Goal: Transaction & Acquisition: Purchase product/service

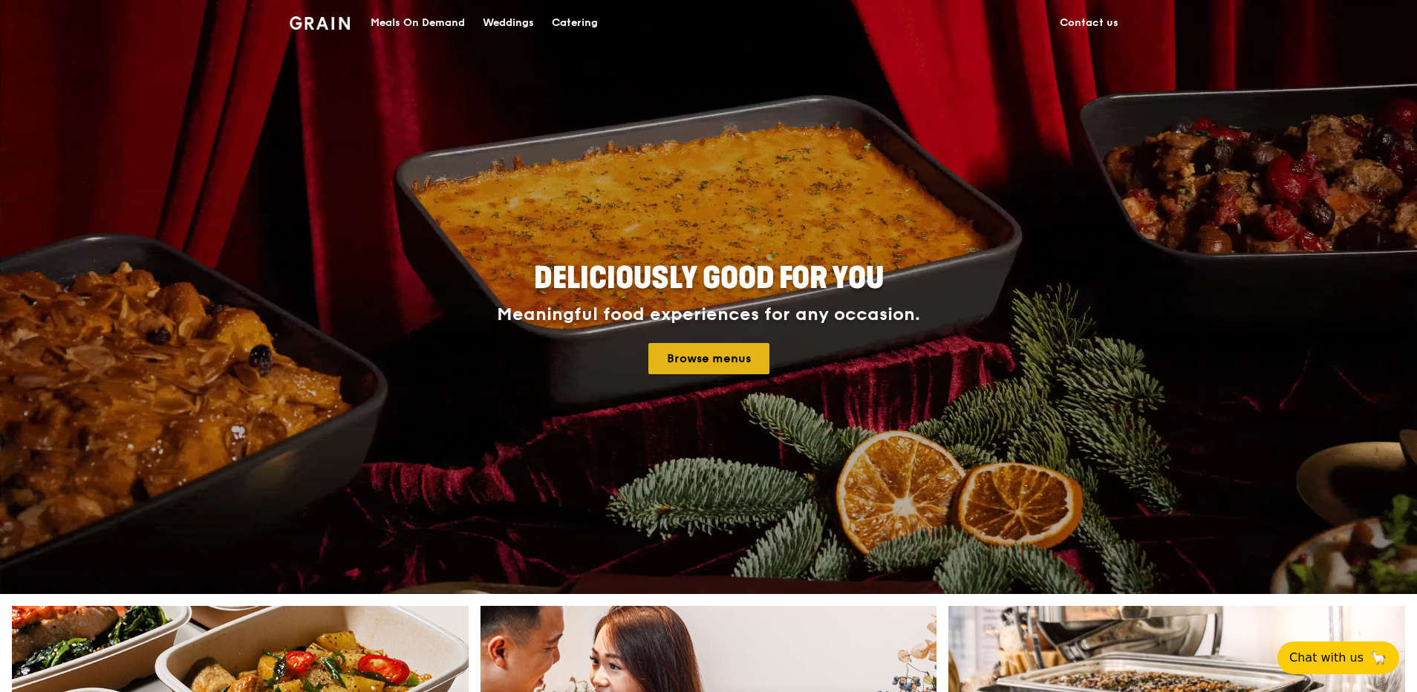
click at [711, 354] on link "Browse menus" at bounding box center [709, 358] width 121 height 31
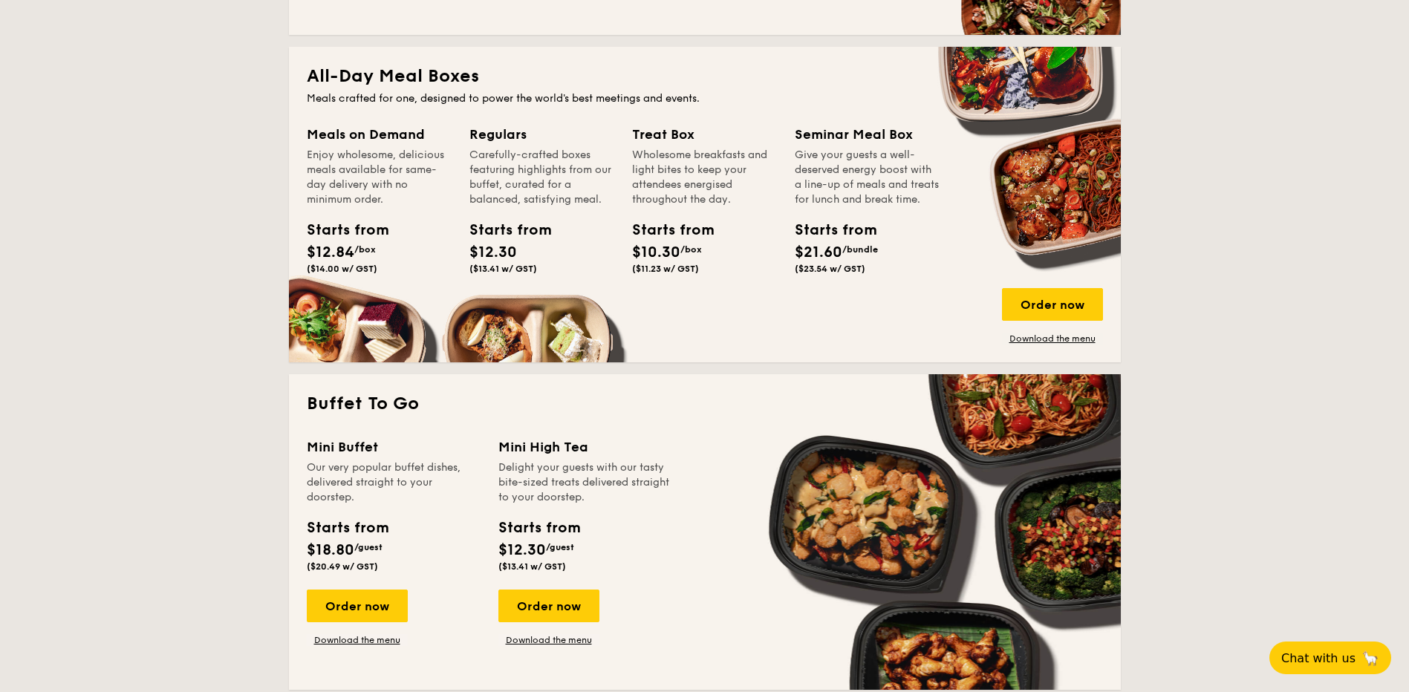
scroll to position [1040, 0]
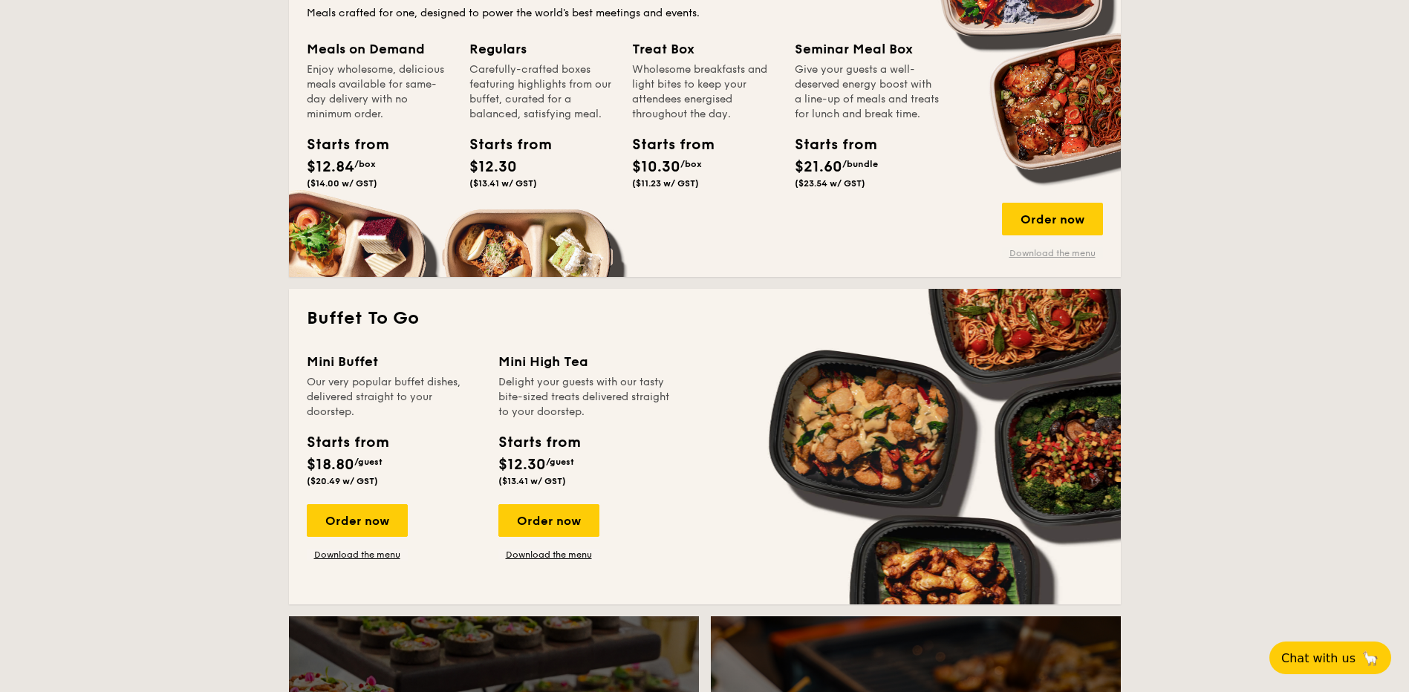
click at [1045, 256] on link "Download the menu" at bounding box center [1052, 253] width 101 height 12
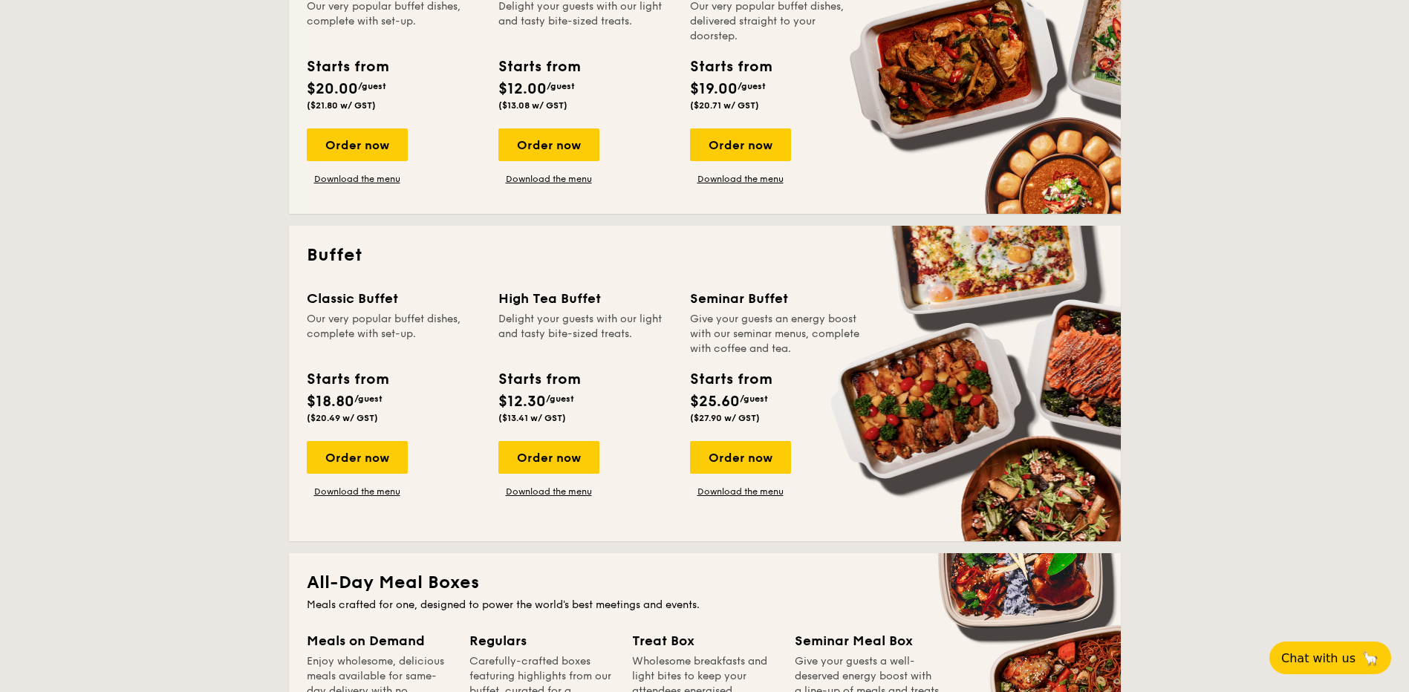
scroll to position [446, 0]
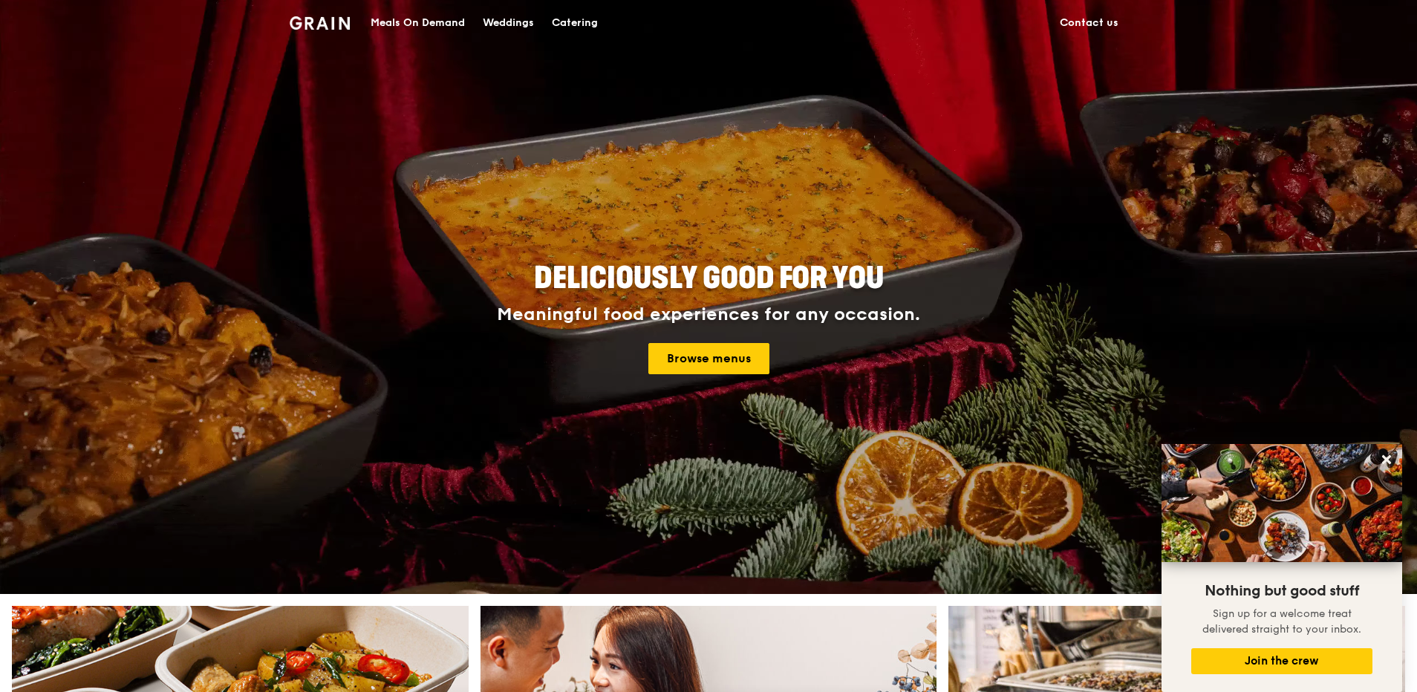
click at [409, 27] on div "Meals On Demand" at bounding box center [418, 23] width 94 height 45
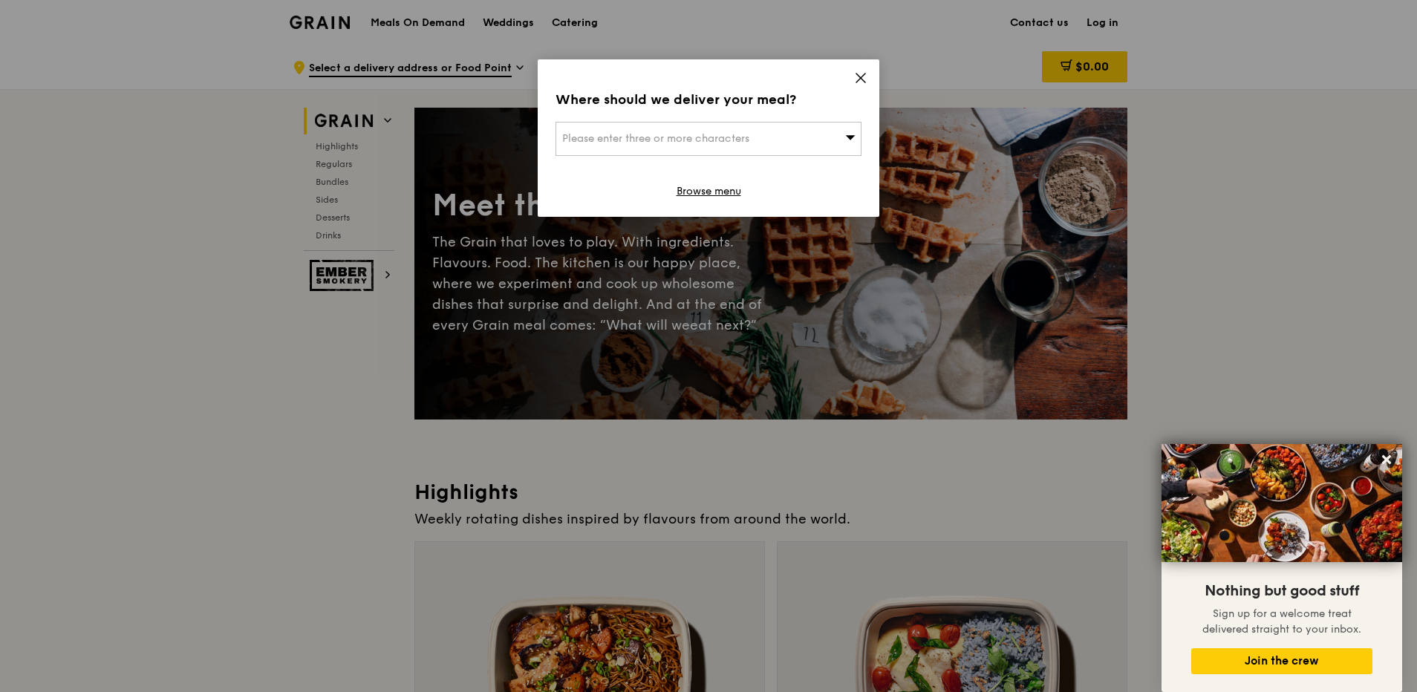
click at [670, 134] on span "Please enter three or more characters" at bounding box center [655, 138] width 187 height 13
click at [737, 140] on input "search" at bounding box center [708, 139] width 305 height 33
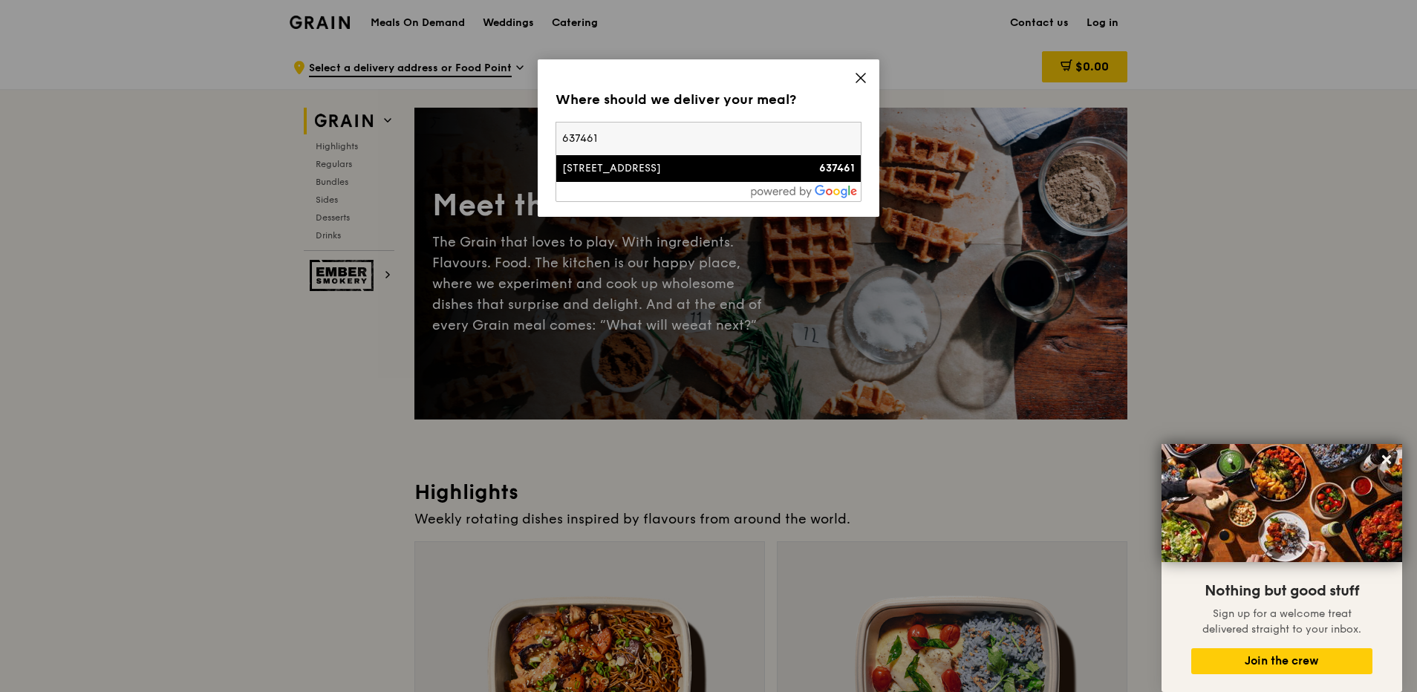
type input "637461"
click at [709, 172] on div "10 Tuas Bay Lane" at bounding box center [672, 168] width 220 height 15
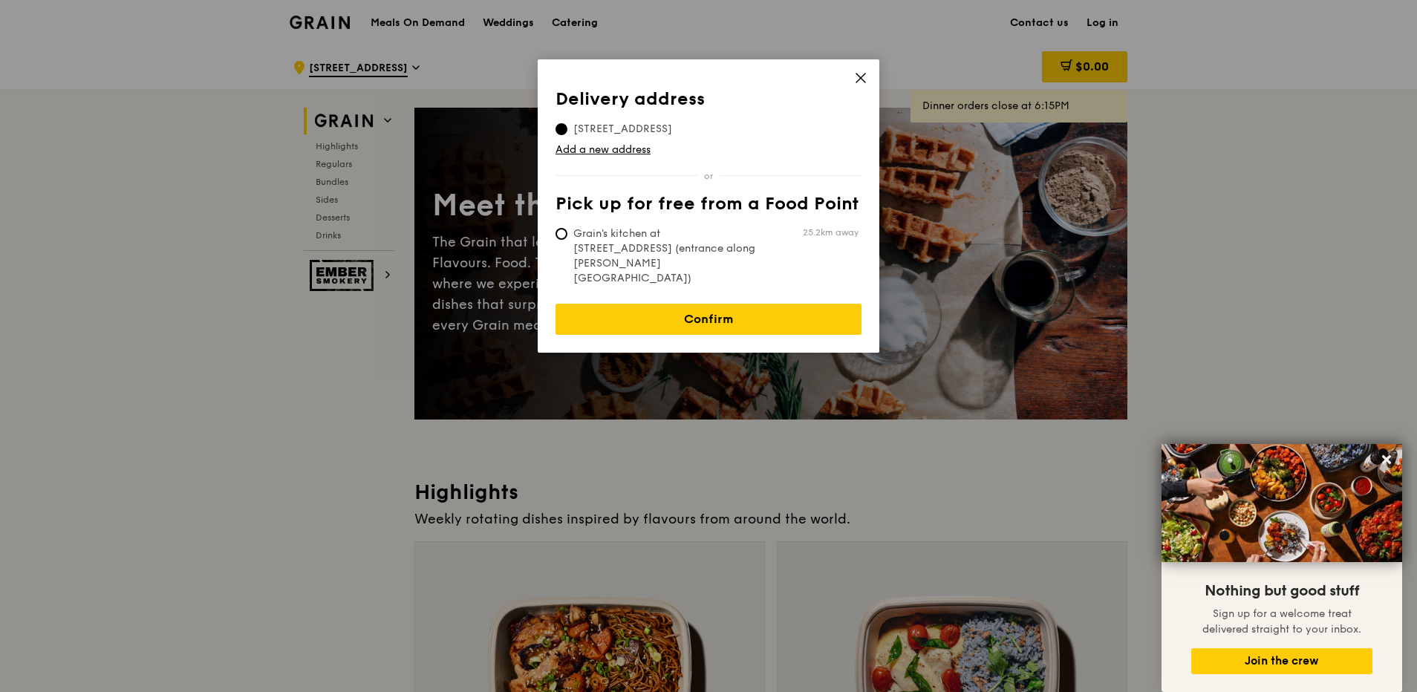
click at [659, 234] on span "Grain's kitchen at 5 Burn Road #05-01 (entrance along Harrison Road)" at bounding box center [666, 256] width 221 height 59
click at [568, 234] on input "Grain's kitchen at 5 Burn Road #05-01 (entrance along Harrison Road) 25.2km away" at bounding box center [562, 234] width 12 height 12
radio input "true"
click at [629, 132] on span "10 Tuas Bay Lane, 637461" at bounding box center [623, 129] width 134 height 15
click at [568, 132] on input "10 Tuas Bay Lane, 637461" at bounding box center [562, 129] width 12 height 12
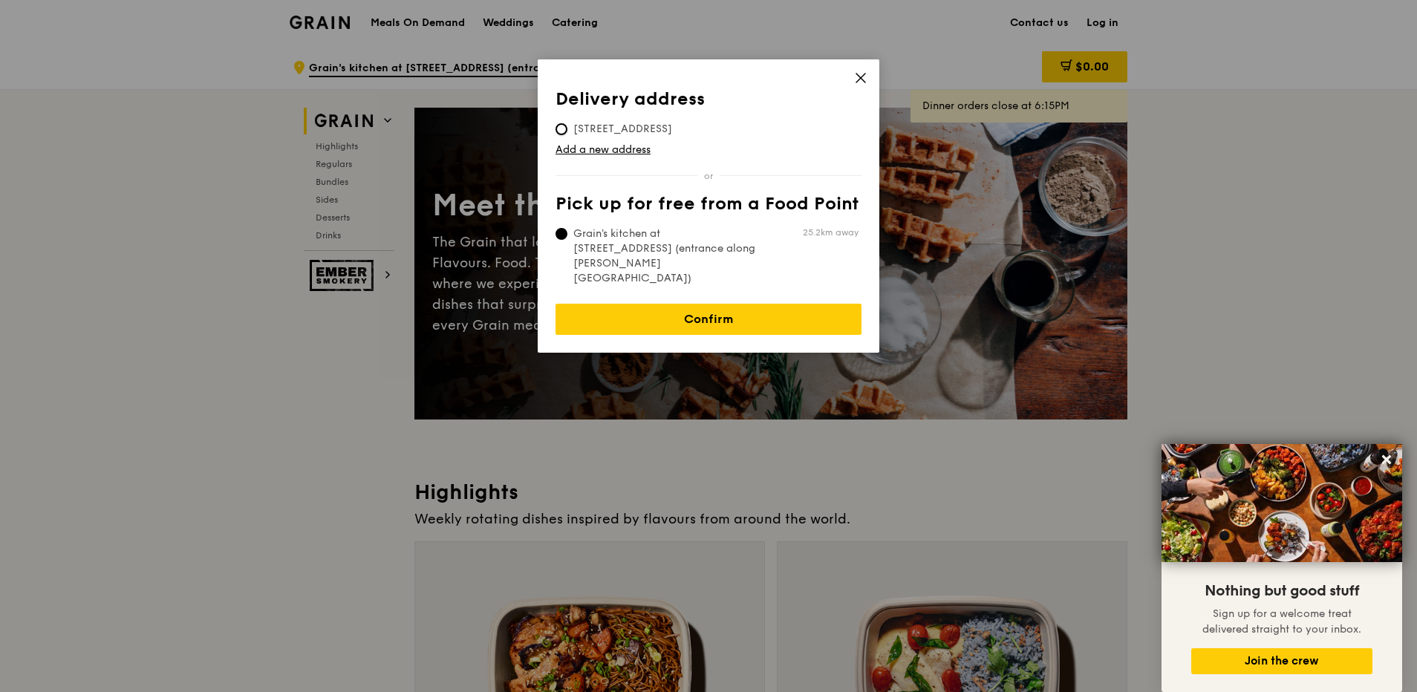
radio input "true"
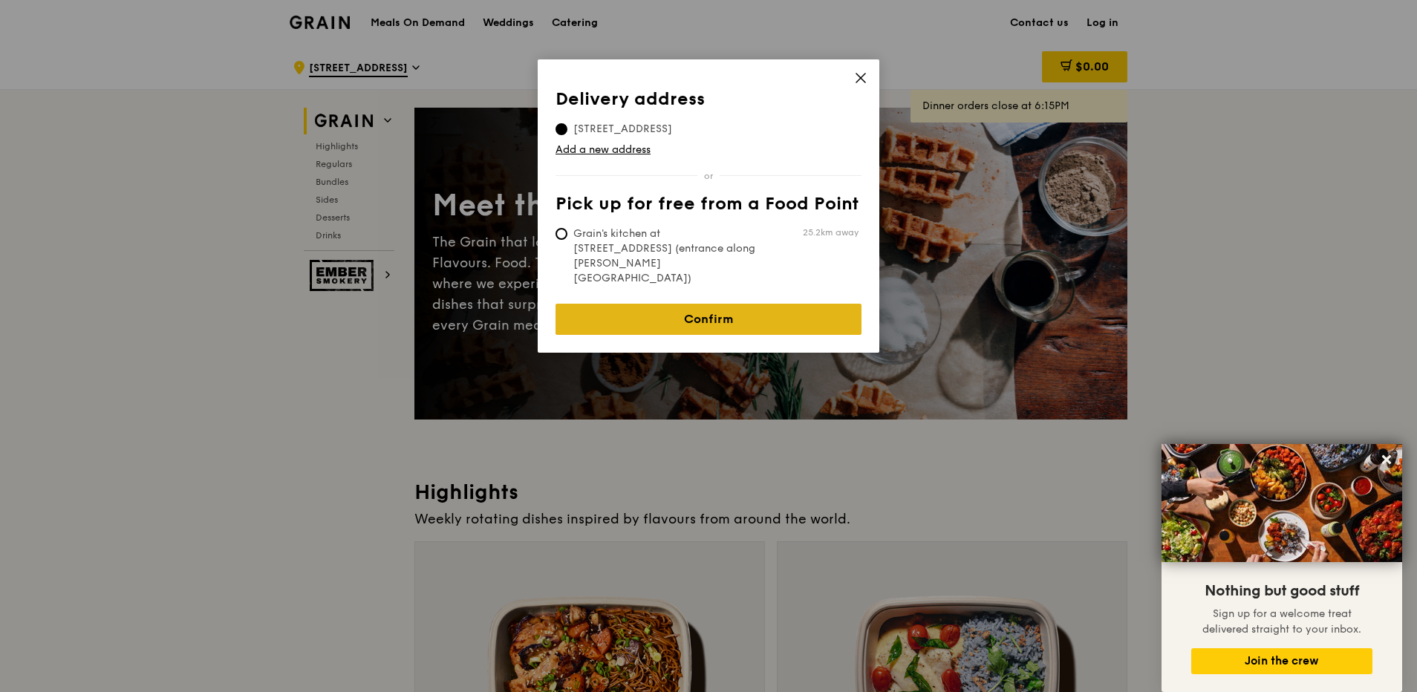
click at [687, 304] on link "Confirm" at bounding box center [709, 319] width 306 height 31
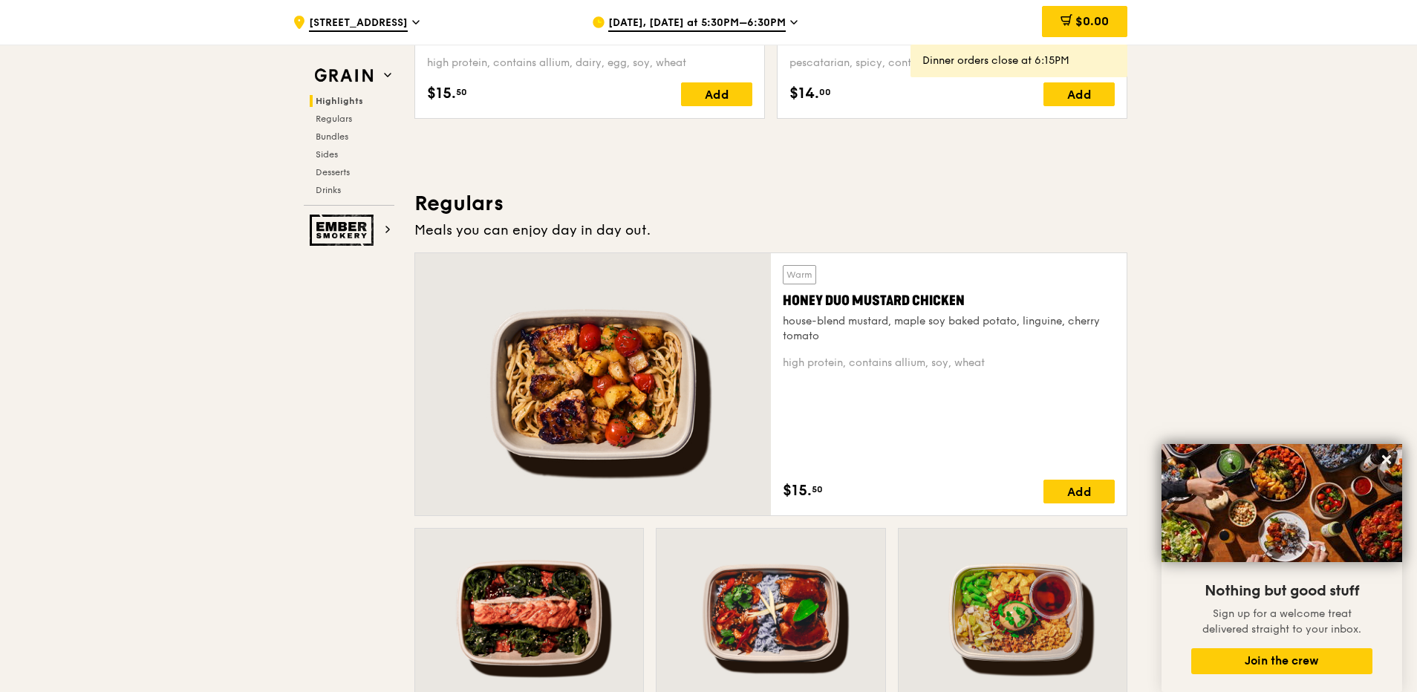
scroll to position [802, 0]
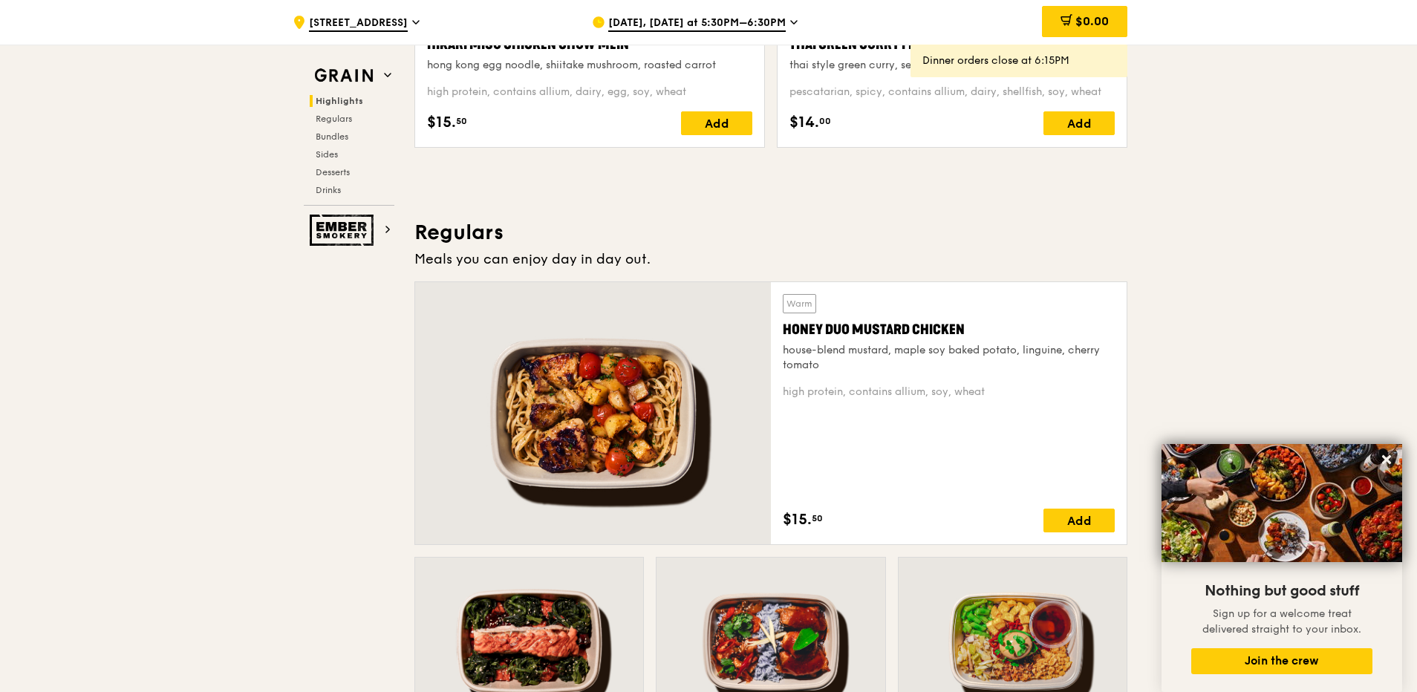
click at [701, 23] on span "Aug 20, Today at 5:30PM–6:30PM" at bounding box center [697, 24] width 178 height 16
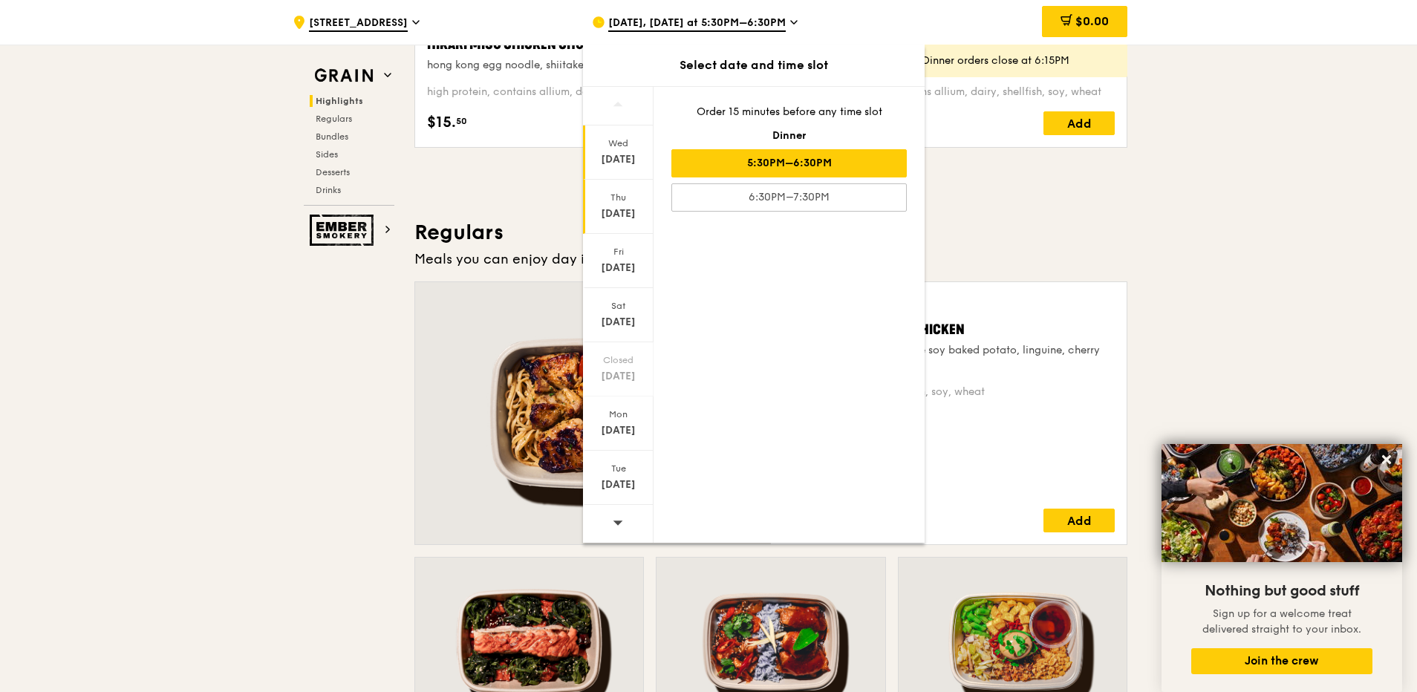
click at [612, 215] on div "Aug 21" at bounding box center [618, 214] width 66 height 15
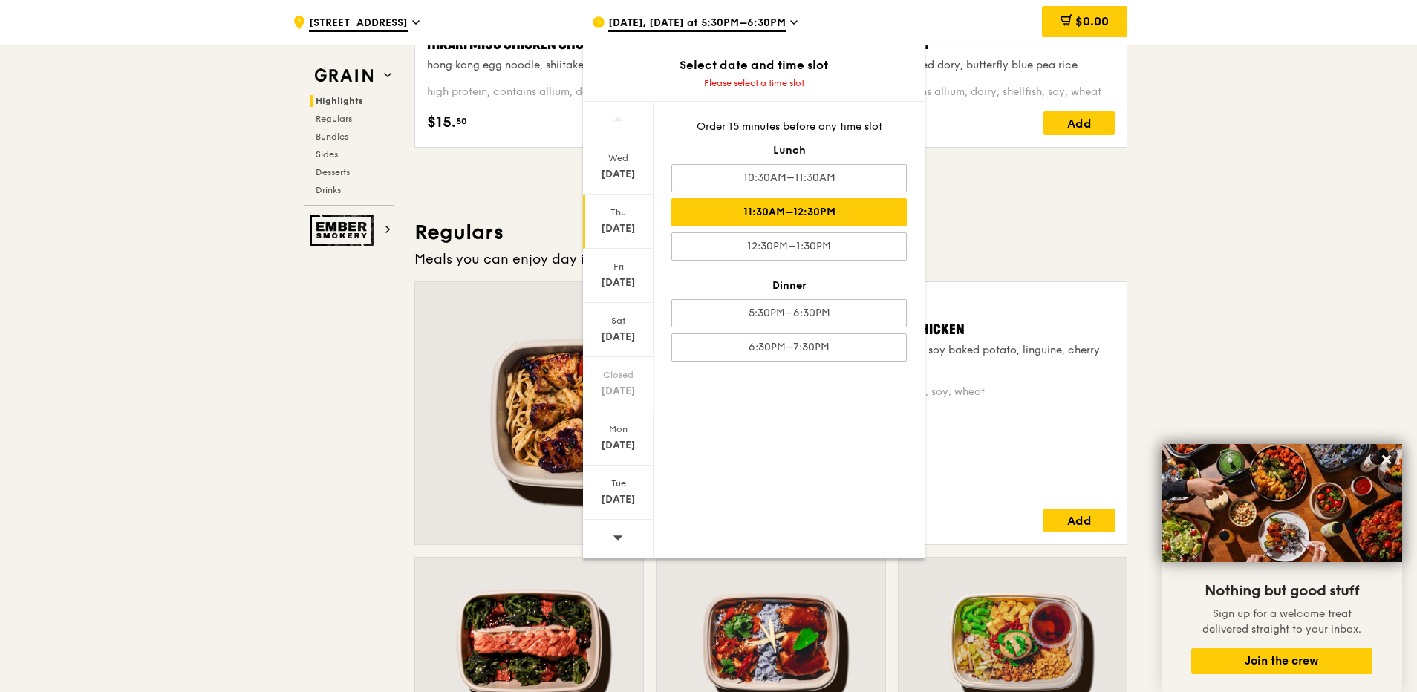
click at [770, 211] on div "11:30AM–12:30PM" at bounding box center [790, 212] width 236 height 28
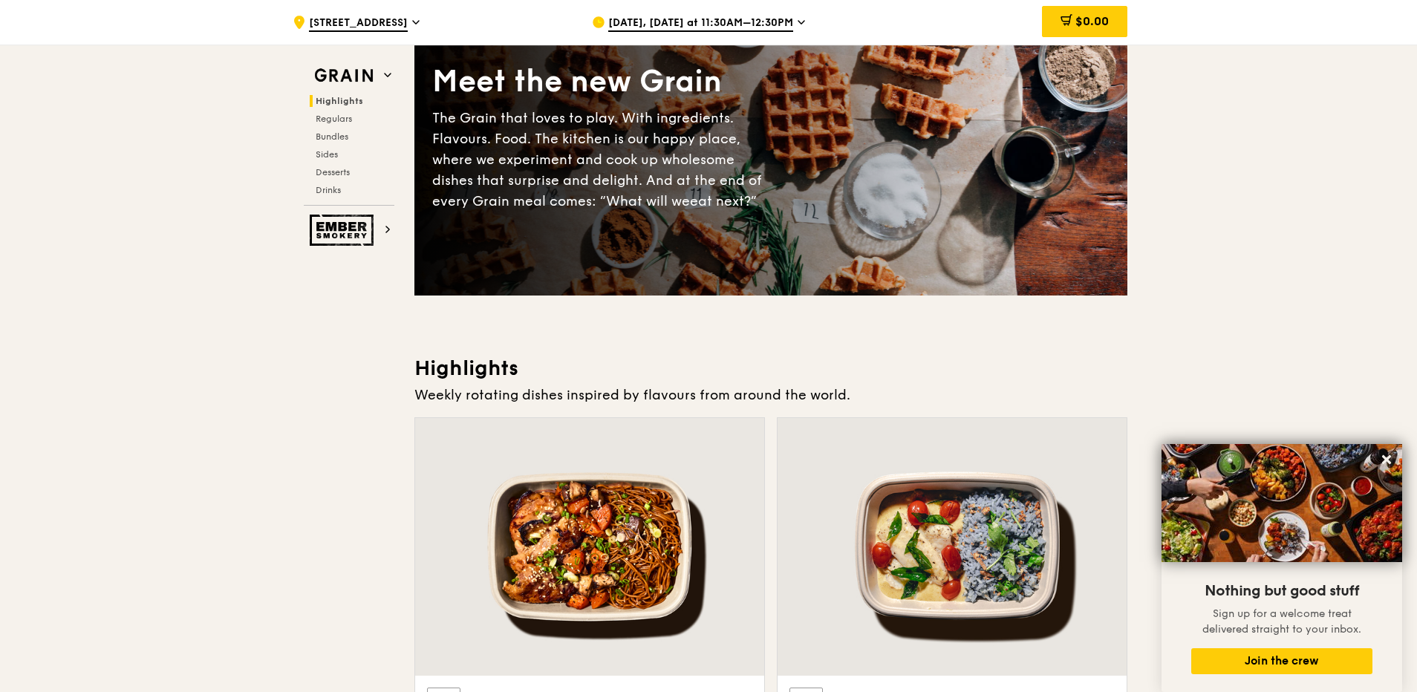
scroll to position [0, 0]
